Goal: Task Accomplishment & Management: Manage account settings

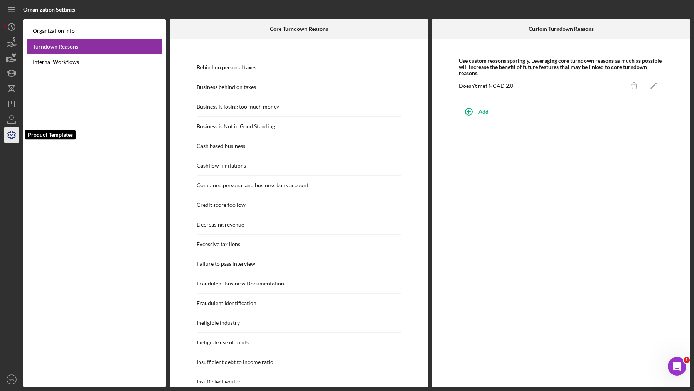
click at [9, 138] on icon "button" at bounding box center [11, 134] width 19 height 19
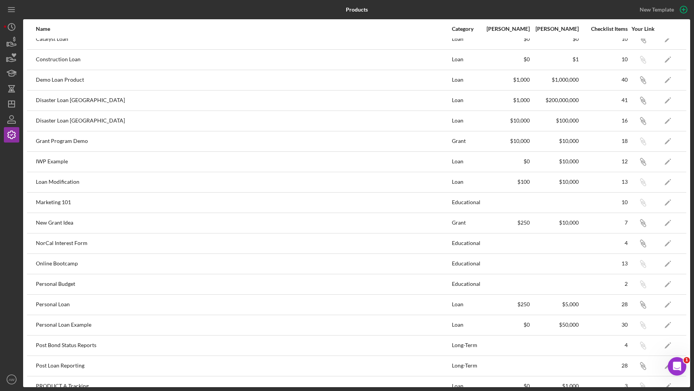
scroll to position [304, 0]
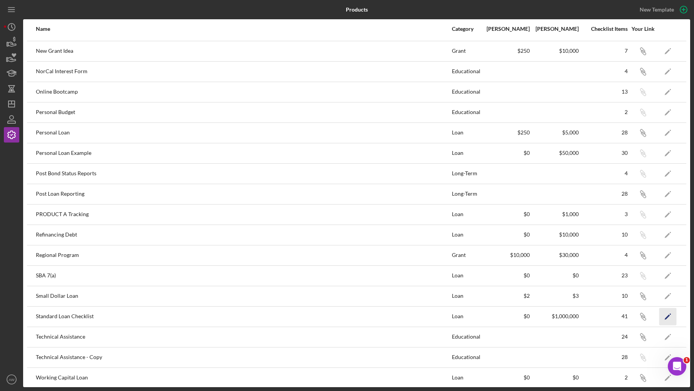
click at [444, 250] on icon "Icon/Edit" at bounding box center [667, 316] width 17 height 17
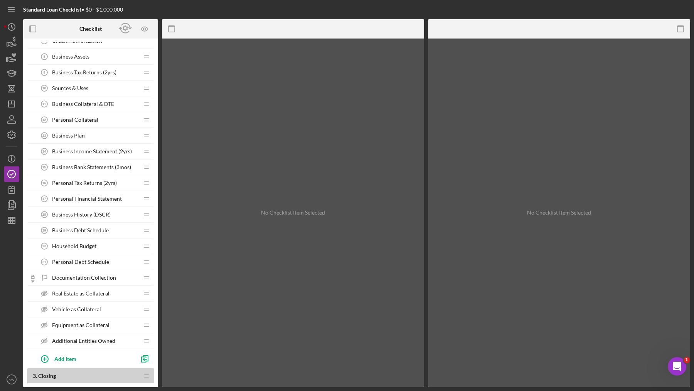
scroll to position [231, 0]
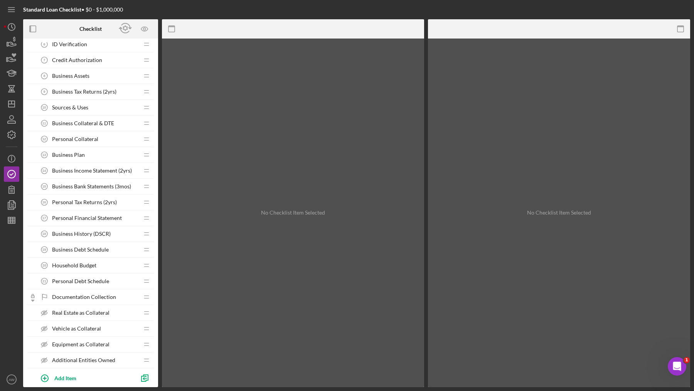
click at [91, 120] on span "Business Collateral & DTE" at bounding box center [83, 123] width 62 height 6
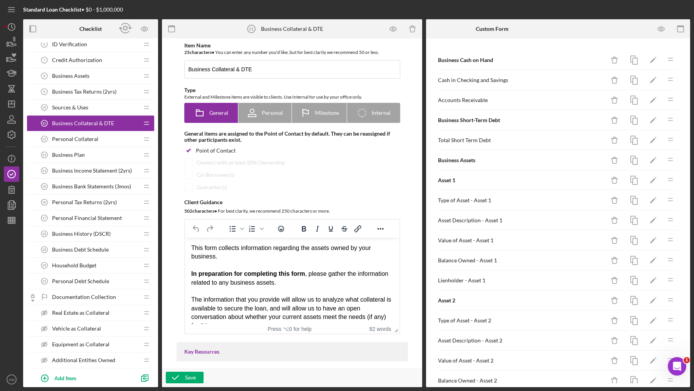
scroll to position [166, 0]
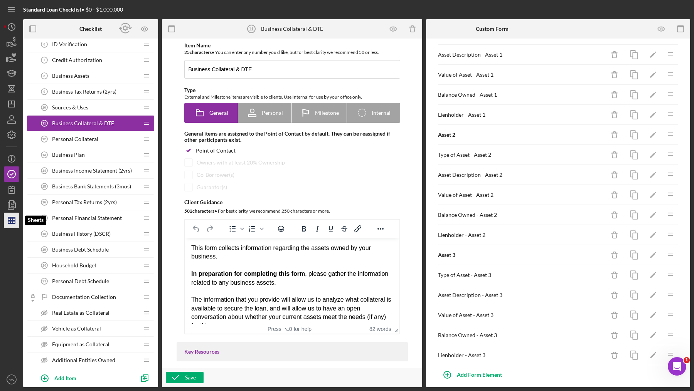
click at [8, 222] on line "button" at bounding box center [11, 222] width 7 height 0
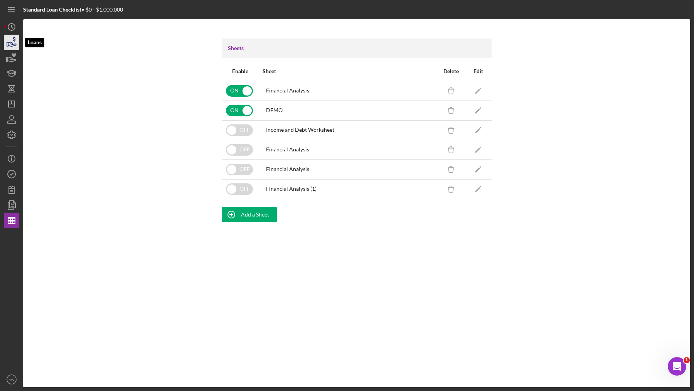
click at [13, 43] on icon "button" at bounding box center [11, 42] width 19 height 19
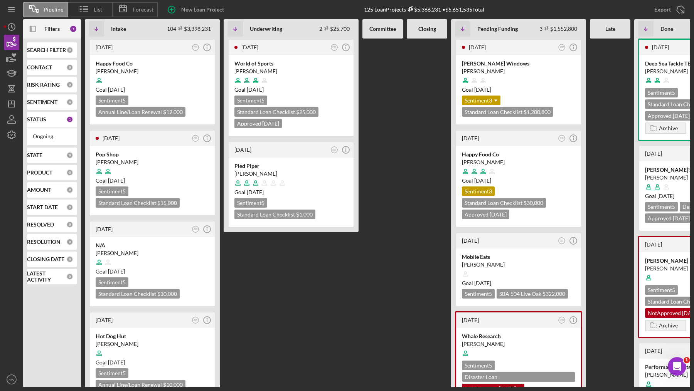
click at [41, 31] on div "Icon/Panel Side Expand" at bounding box center [32, 28] width 19 height 19
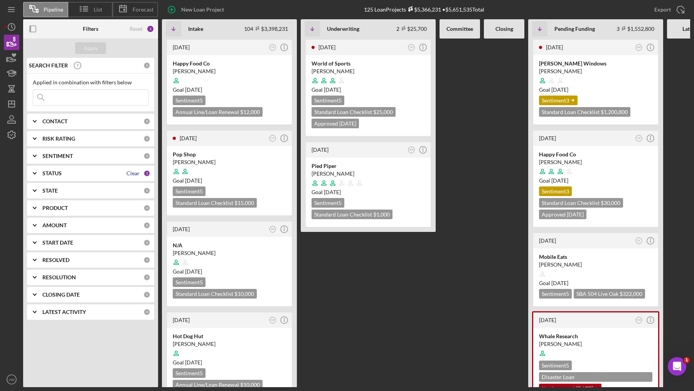
click at [129, 174] on div "Clear" at bounding box center [132, 173] width 13 height 6
click at [91, 50] on div "Apply" at bounding box center [91, 48] width 14 height 12
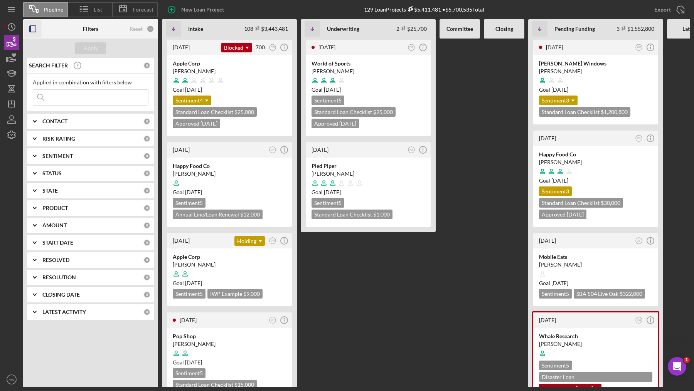
click at [32, 27] on icon "button" at bounding box center [32, 28] width 17 height 17
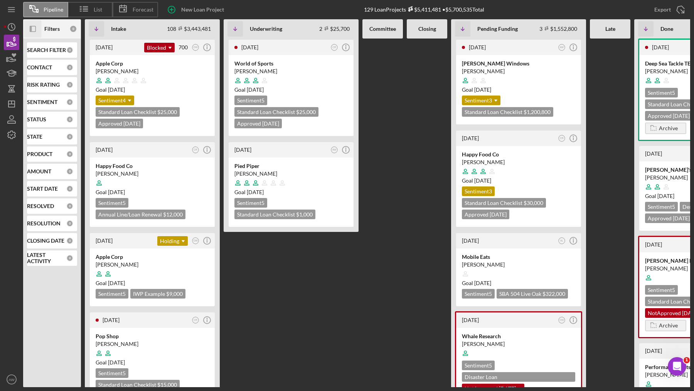
click at [337, 250] on div "[DATE] CR Icon/Info World of Sports [PERSON_NAME] Goal [DATE] Sentiment 5 Stand…" at bounding box center [291, 213] width 135 height 349
click at [11, 132] on icon "button" at bounding box center [11, 134] width 19 height 19
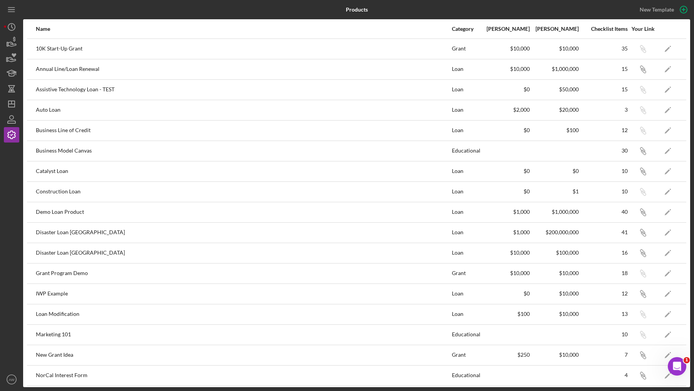
scroll to position [304, 0]
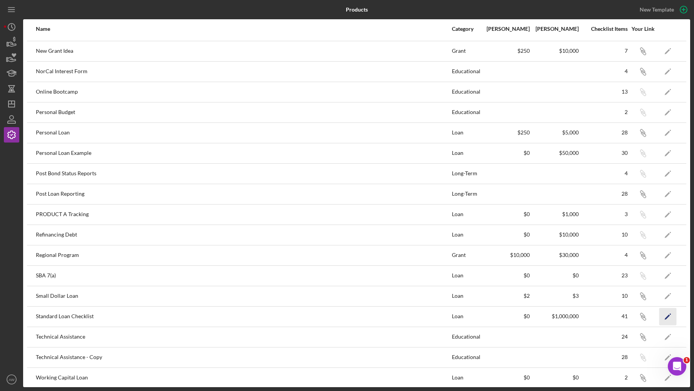
click at [444, 250] on icon "Icon/Edit" at bounding box center [667, 316] width 17 height 17
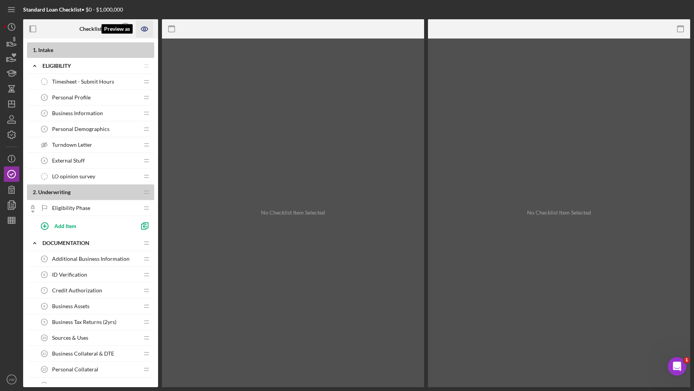
click at [144, 31] on icon "Preview as" at bounding box center [144, 29] width 7 height 4
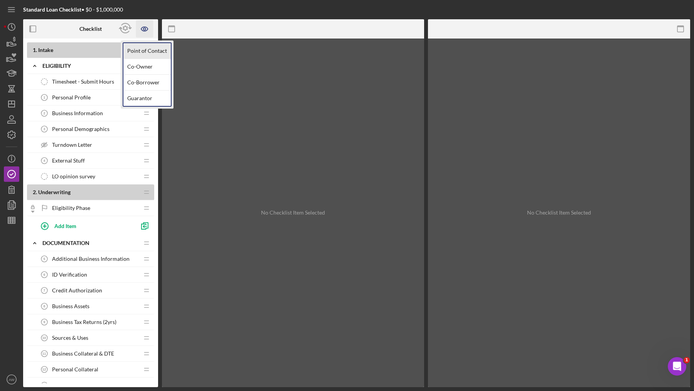
click at [142, 49] on link "Point of Contact" at bounding box center [146, 51] width 47 height 16
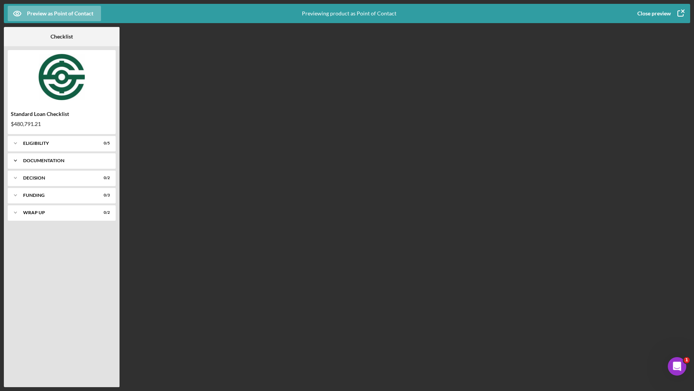
click at [13, 158] on icon "Icon/Expander" at bounding box center [15, 160] width 15 height 15
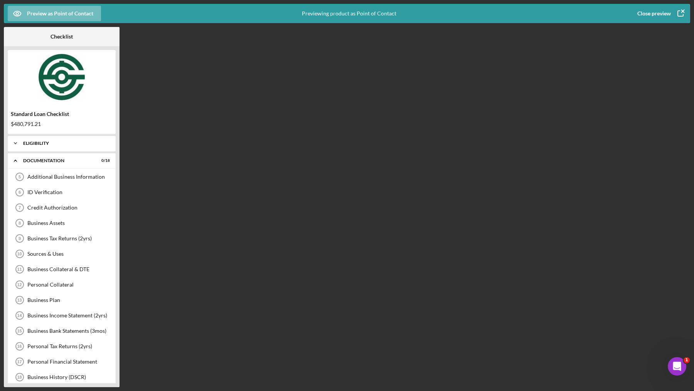
click at [15, 150] on icon "Icon/Expander" at bounding box center [15, 143] width 15 height 15
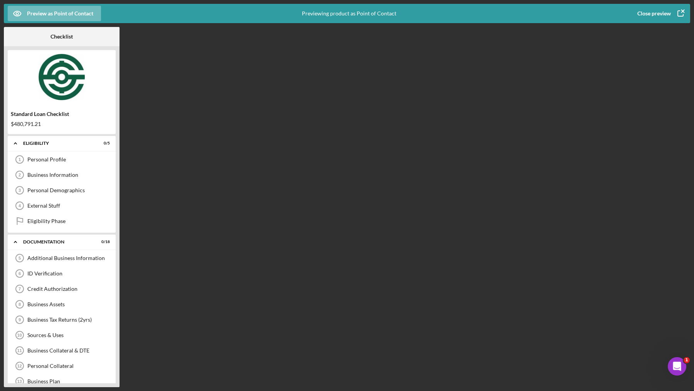
click at [444, 13] on div "Close preview" at bounding box center [654, 13] width 34 height 15
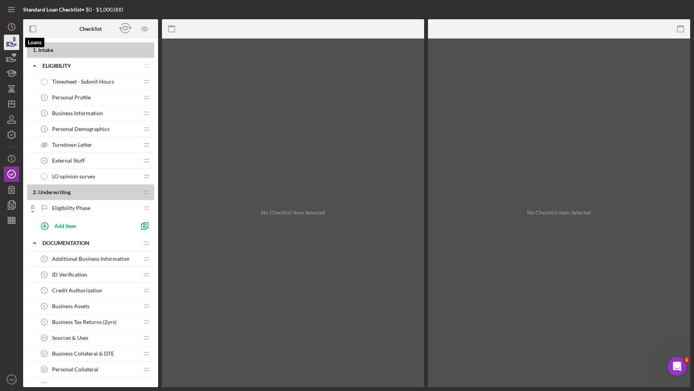
click at [7, 44] on polygon "button" at bounding box center [7, 44] width 1 height 4
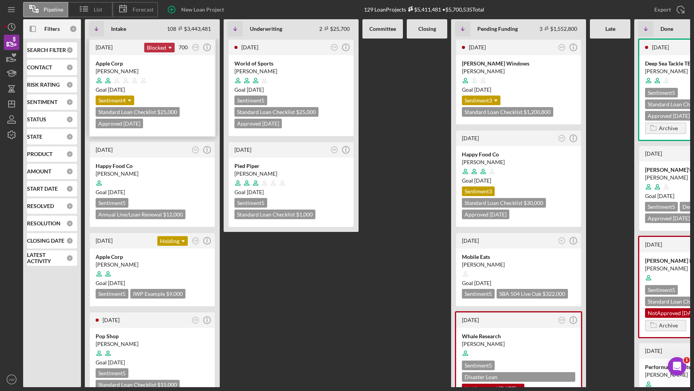
click at [161, 46] on div "Blocked Icon/Dropdown Arrow" at bounding box center [159, 48] width 30 height 10
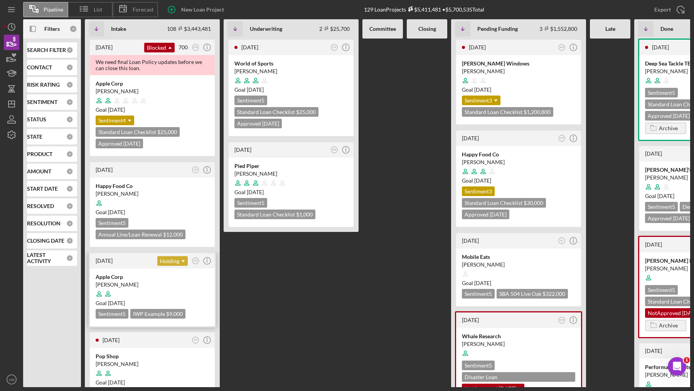
click at [172, 250] on div "Holding Icon/Dropdown Arrow" at bounding box center [172, 261] width 30 height 10
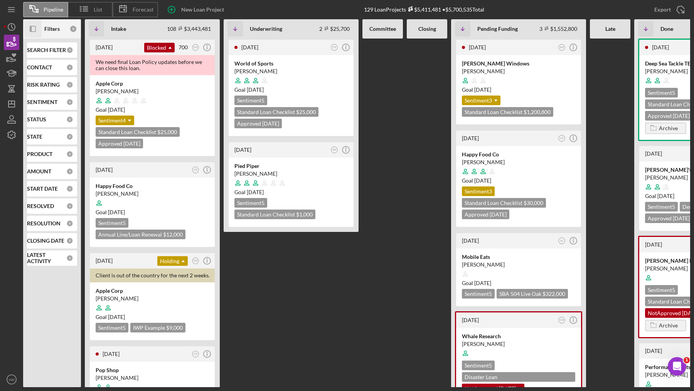
click at [35, 29] on rect "button" at bounding box center [32, 28] width 5 height 5
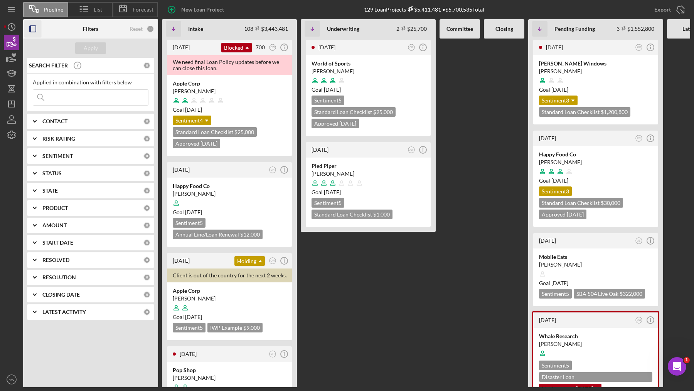
click at [34, 172] on icon "Icon/Expander" at bounding box center [34, 173] width 19 height 19
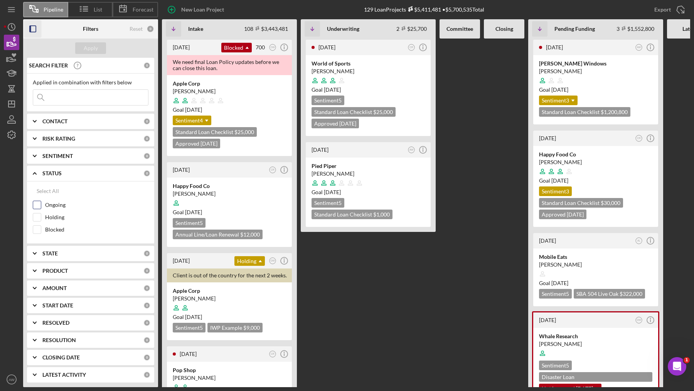
click at [37, 204] on input "Ongoing" at bounding box center [37, 205] width 8 height 8
checkbox input "true"
click at [87, 51] on div "Apply" at bounding box center [91, 48] width 14 height 12
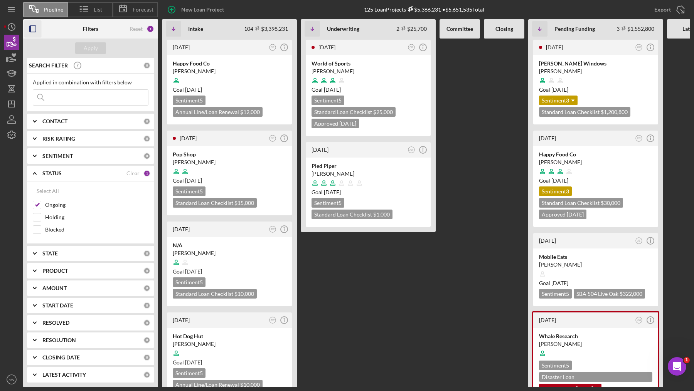
click at [32, 28] on icon "button" at bounding box center [32, 28] width 17 height 17
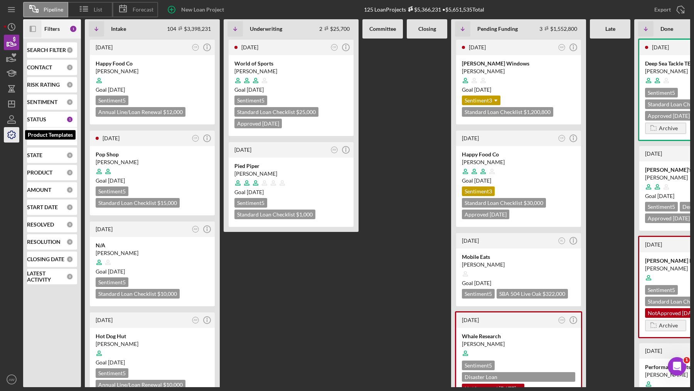
click at [9, 136] on icon "button" at bounding box center [11, 134] width 19 height 19
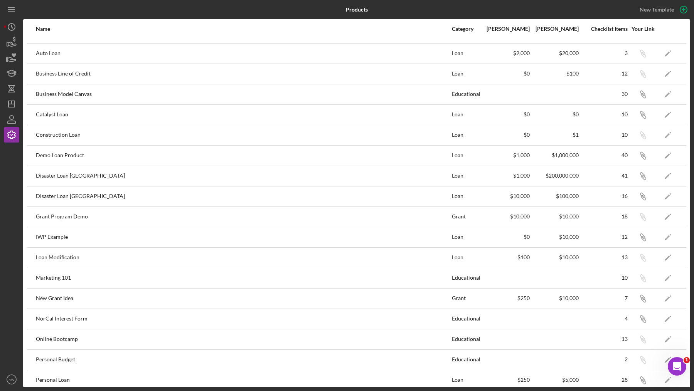
scroll to position [304, 0]
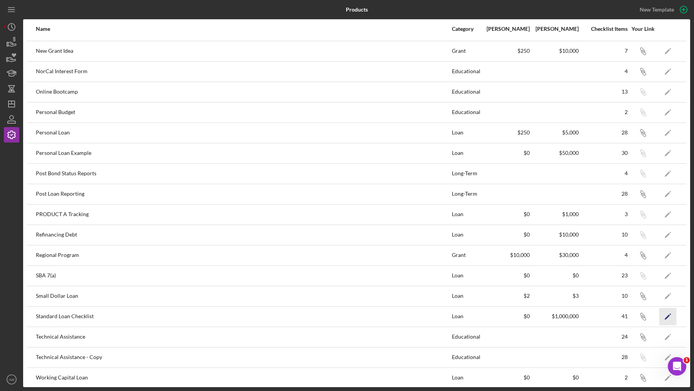
click at [444, 250] on polygon "button" at bounding box center [667, 317] width 5 height 5
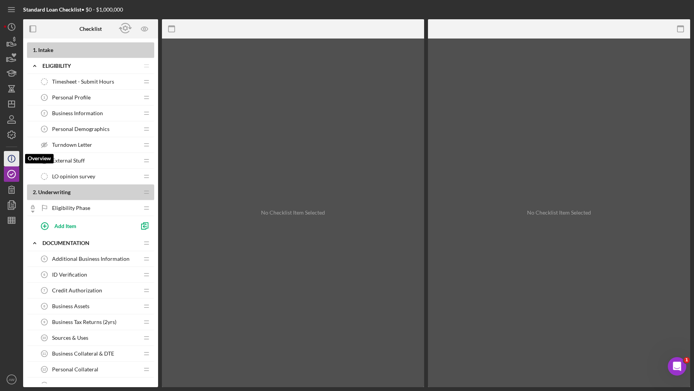
click at [7, 158] on icon "Icon/Info" at bounding box center [11, 158] width 19 height 19
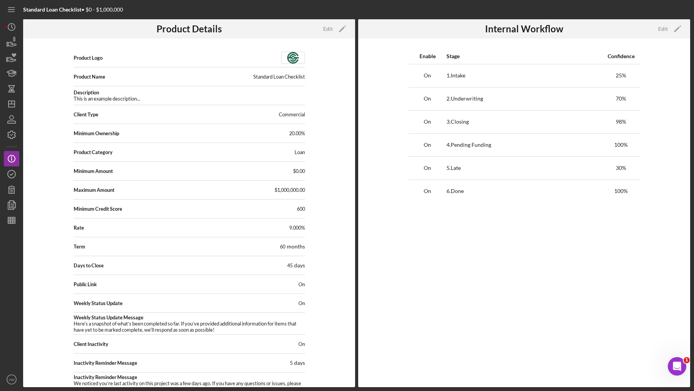
click at [444, 35] on div "Edit Icon/Edit" at bounding box center [669, 28] width 30 height 19
click at [444, 33] on div "Edit" at bounding box center [663, 29] width 10 height 12
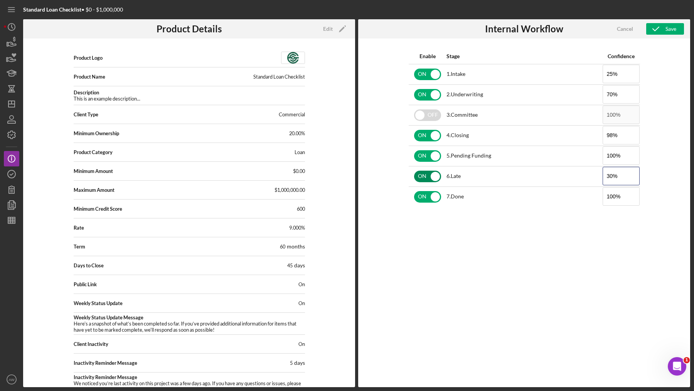
drag, startPoint x: 617, startPoint y: 168, endPoint x: 422, endPoint y: 175, distance: 195.6
click at [422, 175] on tr "ON 6 . Late 30%" at bounding box center [524, 176] width 231 height 20
click at [422, 175] on input "checkbox" at bounding box center [427, 177] width 27 height 12
checkbox input "false"
click at [444, 31] on icon "button" at bounding box center [655, 28] width 19 height 19
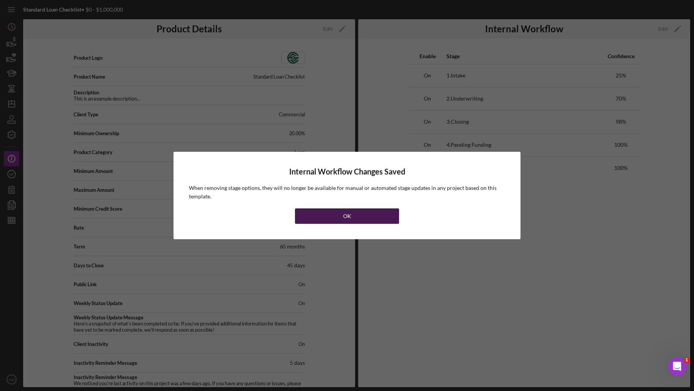
click at [326, 220] on button "OK" at bounding box center [347, 216] width 105 height 15
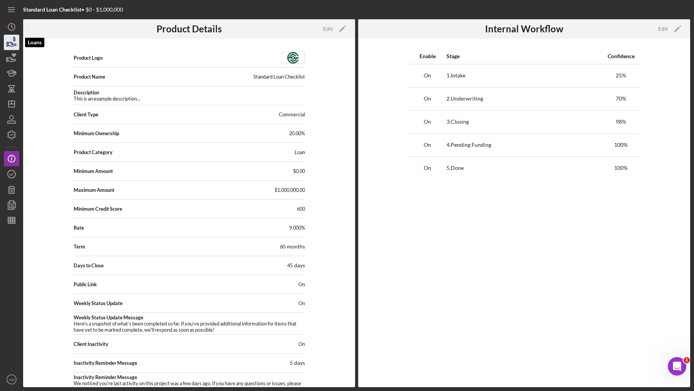
click at [8, 41] on icon "button" at bounding box center [11, 42] width 19 height 19
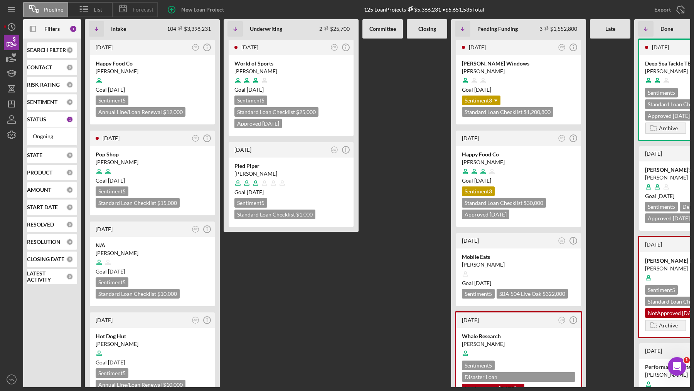
click at [131, 17] on icon at bounding box center [122, 8] width 19 height 19
